Goal: Information Seeking & Learning: Compare options

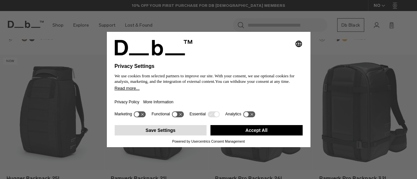
click at [165, 129] on button "Save Settings" at bounding box center [161, 130] width 92 height 10
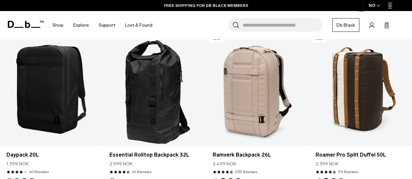
scroll to position [781, 0]
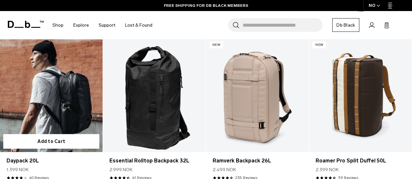
click at [49, 105] on link "Daypack 20L" at bounding box center [51, 95] width 103 height 114
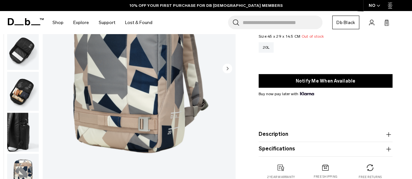
click at [20, 45] on img "button" at bounding box center [23, 50] width 32 height 39
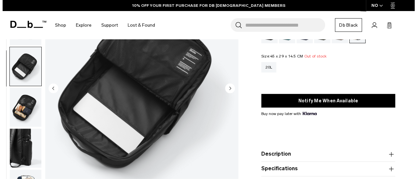
scroll to position [65, 0]
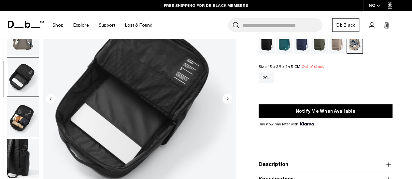
click at [224, 99] on circle "Next slide" at bounding box center [227, 99] width 10 height 10
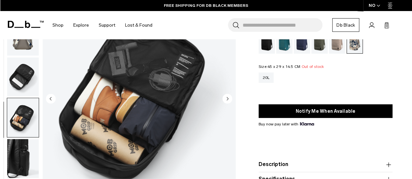
click at [224, 99] on circle "Next slide" at bounding box center [227, 99] width 10 height 10
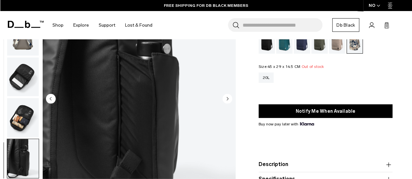
click at [224, 99] on circle "Next slide" at bounding box center [227, 99] width 10 height 10
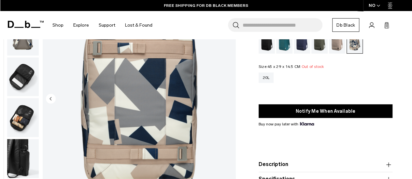
click at [224, 99] on img "6 / 6" at bounding box center [139, 99] width 193 height 241
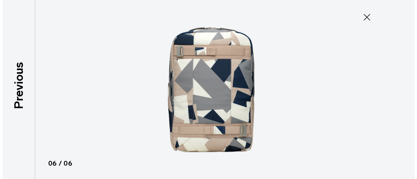
scroll to position [1, 0]
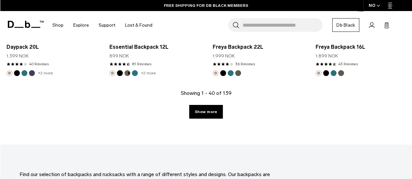
scroll to position [1722, 0]
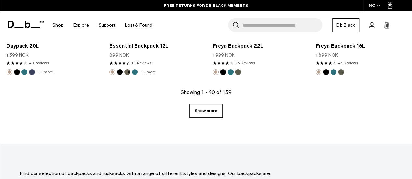
click at [204, 107] on link "Show more" at bounding box center [206, 111] width 34 height 14
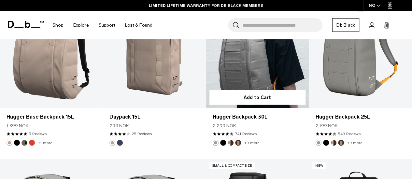
scroll to position [1817, 0]
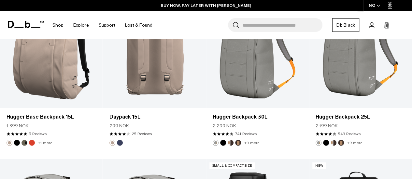
click at [141, 65] on link "Daypack 15L" at bounding box center [154, 51] width 103 height 114
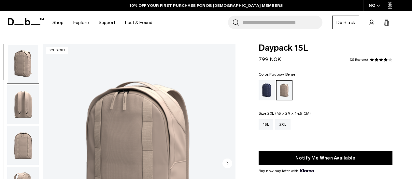
click at [284, 120] on div "20L" at bounding box center [282, 125] width 15 height 10
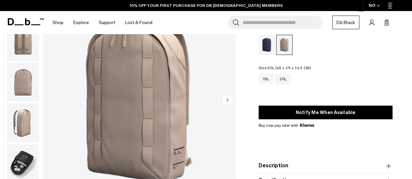
scroll to position [64, 0]
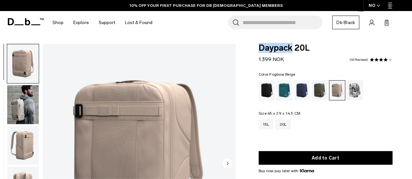
click at [260, 47] on span "Daypack 20L" at bounding box center [326, 48] width 134 height 8
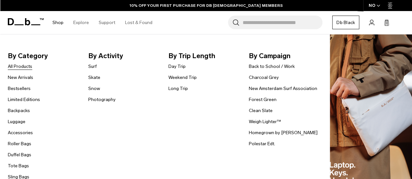
click at [28, 66] on link "All Products" at bounding box center [20, 66] width 24 height 7
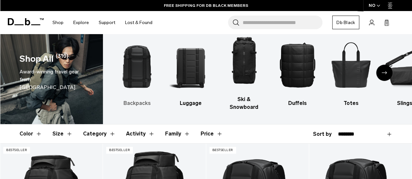
click at [137, 80] on img "1 / 10" at bounding box center [137, 64] width 42 height 63
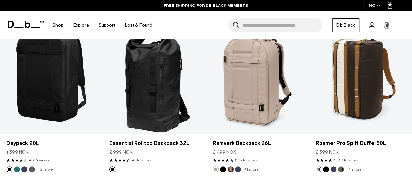
scroll to position [799, 0]
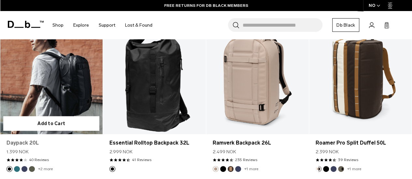
click at [33, 139] on link "Daypack 20L" at bounding box center [52, 143] width 90 height 8
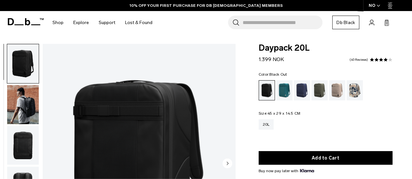
click at [22, 126] on img "button" at bounding box center [23, 145] width 32 height 39
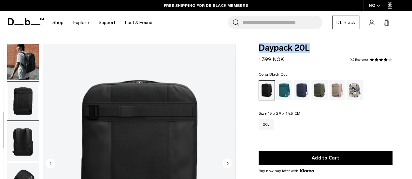
drag, startPoint x: 310, startPoint y: 47, endPoint x: 259, endPoint y: 49, distance: 51.2
click at [259, 49] on span "Daypack 20L" at bounding box center [326, 48] width 134 height 8
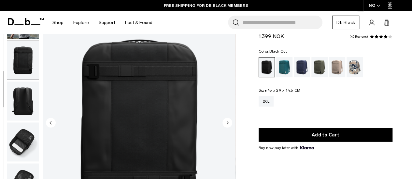
scroll to position [40, 0]
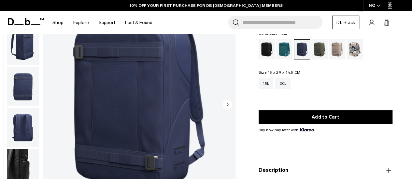
click at [230, 105] on circle "Next slide" at bounding box center [227, 105] width 10 height 10
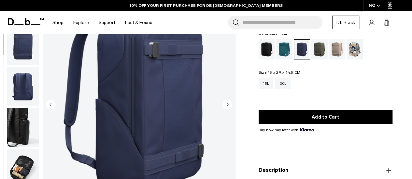
click at [230, 105] on circle "Next slide" at bounding box center [227, 105] width 10 height 10
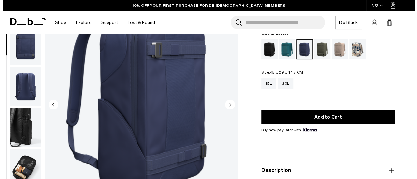
scroll to position [45, 0]
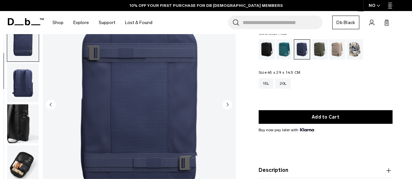
click at [230, 105] on circle "Next slide" at bounding box center [227, 105] width 10 height 10
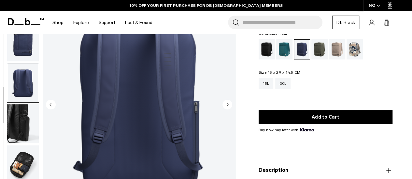
click at [230, 105] on circle "Next slide" at bounding box center [227, 105] width 10 height 10
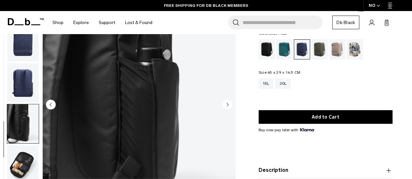
click at [230, 105] on circle "Next slide" at bounding box center [227, 105] width 10 height 10
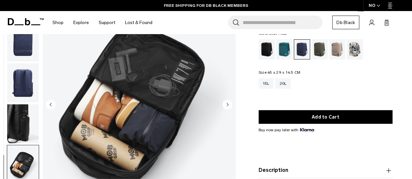
click at [230, 105] on circle "Next slide" at bounding box center [227, 105] width 10 height 10
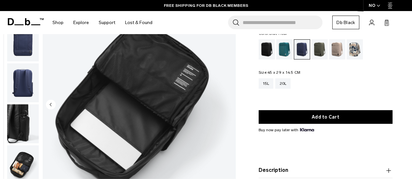
click at [230, 105] on img "7 / 7" at bounding box center [139, 105] width 193 height 241
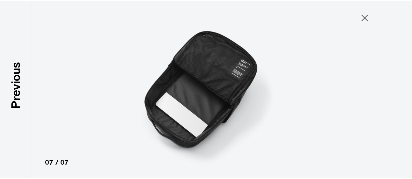
scroll to position [42, 0]
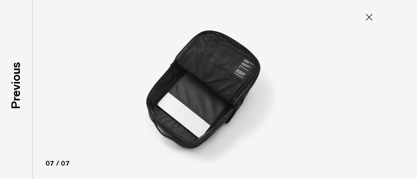
click at [368, 20] on icon at bounding box center [369, 17] width 10 height 10
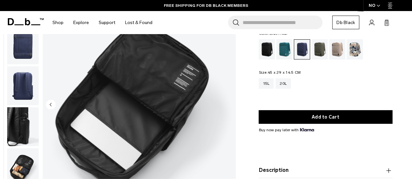
scroll to position [45, 0]
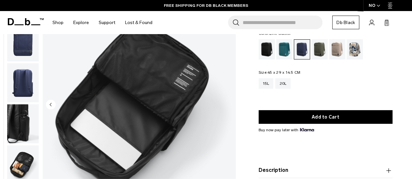
click at [355, 48] on div "Line Cluster" at bounding box center [355, 49] width 17 height 20
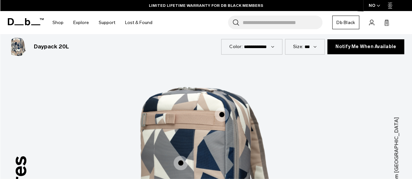
scroll to position [729, 0]
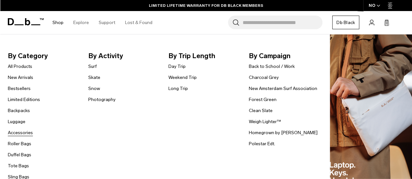
click at [24, 133] on link "Accessories" at bounding box center [20, 133] width 25 height 7
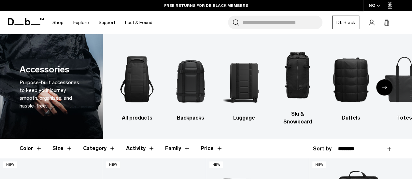
click at [111, 140] on button "Category" at bounding box center [99, 148] width 33 height 19
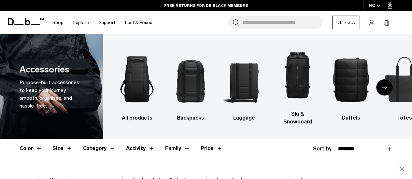
click at [111, 140] on button "Category" at bounding box center [99, 148] width 33 height 19
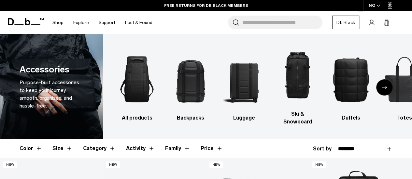
click at [184, 143] on button "Family" at bounding box center [177, 148] width 25 height 19
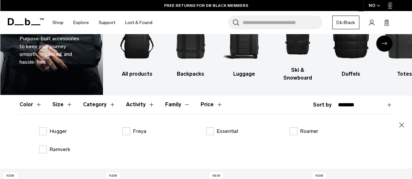
scroll to position [44, 0]
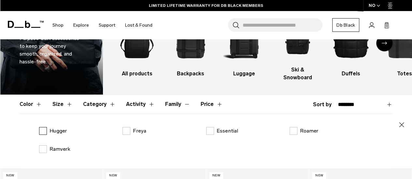
click at [43, 127] on label "Hugger" at bounding box center [53, 131] width 28 height 8
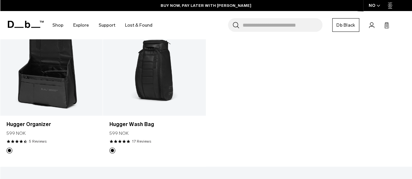
scroll to position [234, 0]
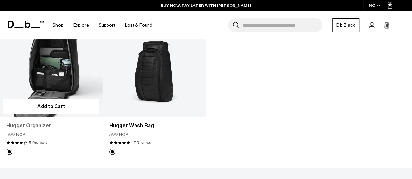
click at [29, 122] on link "Hugger Organizer" at bounding box center [52, 126] width 90 height 8
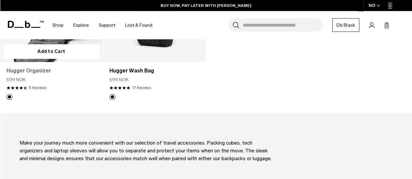
scroll to position [179, 0]
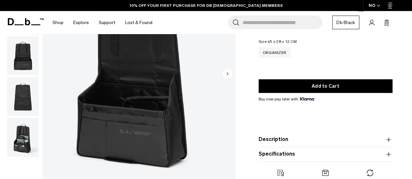
click at [228, 75] on circle "Next slide" at bounding box center [227, 74] width 10 height 10
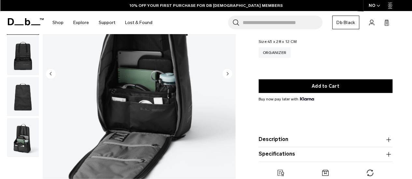
click at [228, 75] on circle "Next slide" at bounding box center [227, 74] width 10 height 10
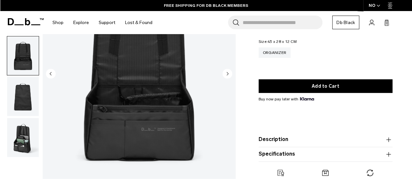
click at [228, 75] on circle "Next slide" at bounding box center [227, 74] width 10 height 10
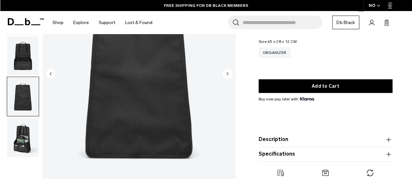
click at [228, 75] on circle "Next slide" at bounding box center [227, 74] width 10 height 10
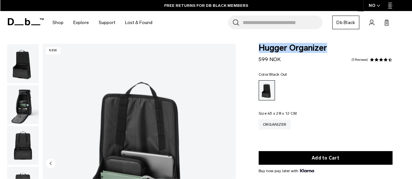
drag, startPoint x: 331, startPoint y: 47, endPoint x: 258, endPoint y: 47, distance: 72.3
click at [259, 47] on span "Hugger Organizer" at bounding box center [326, 48] width 134 height 8
copy span "Hugger Organizer"
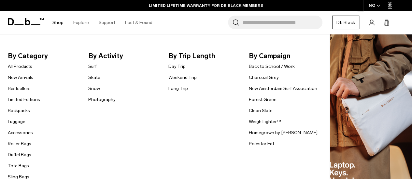
click at [16, 110] on link "Backpacks" at bounding box center [19, 110] width 22 height 7
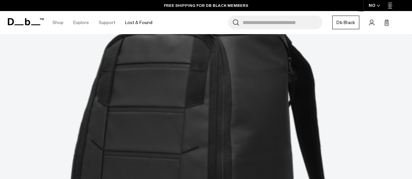
scroll to position [224, 0]
